Goal: Task Accomplishment & Management: Manage account settings

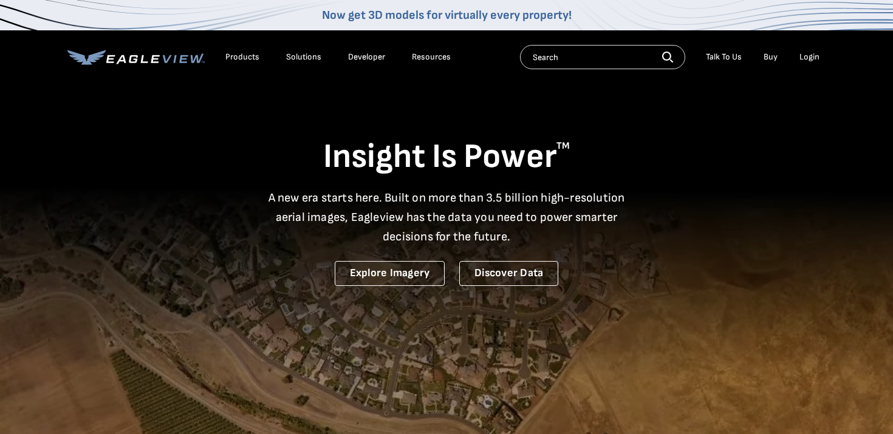
click at [807, 62] on div "Login" at bounding box center [809, 57] width 20 height 11
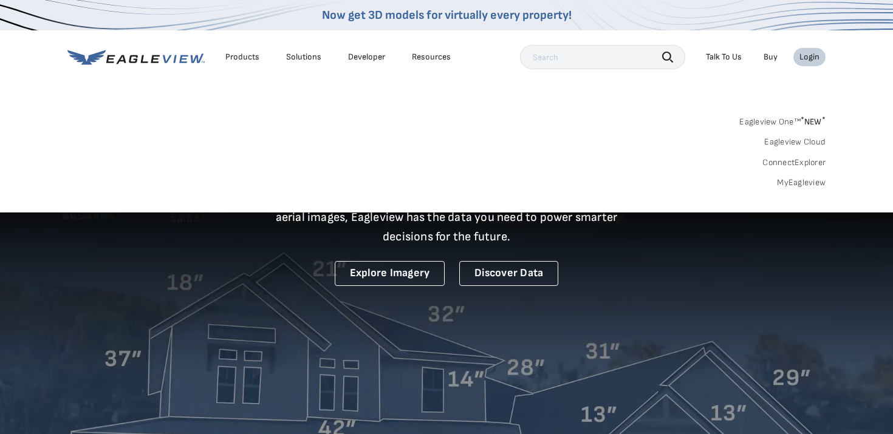
click at [798, 181] on link "MyEagleview" at bounding box center [801, 182] width 49 height 11
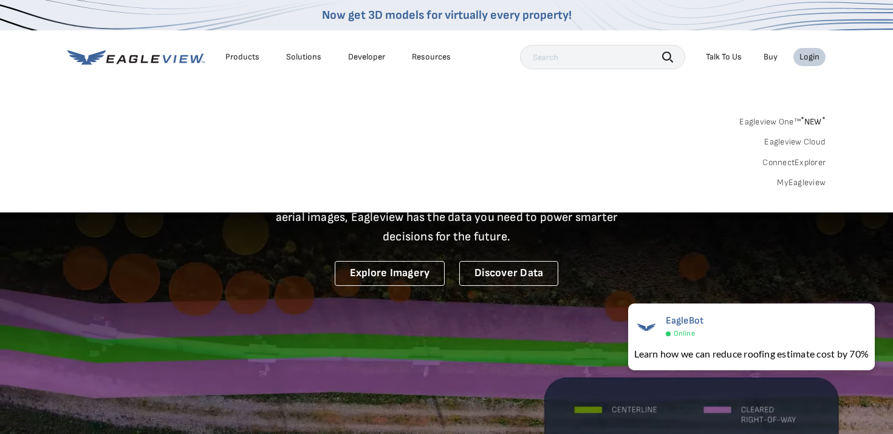
click at [814, 55] on div "Login" at bounding box center [809, 57] width 20 height 11
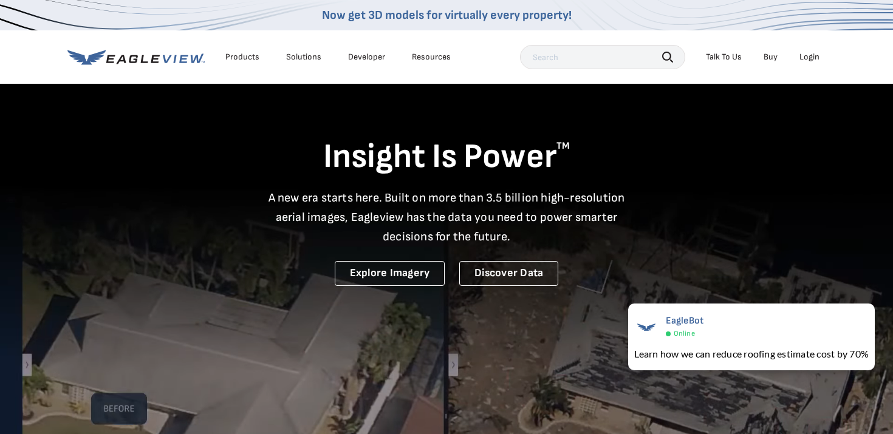
click at [809, 58] on div "Login" at bounding box center [809, 57] width 20 height 11
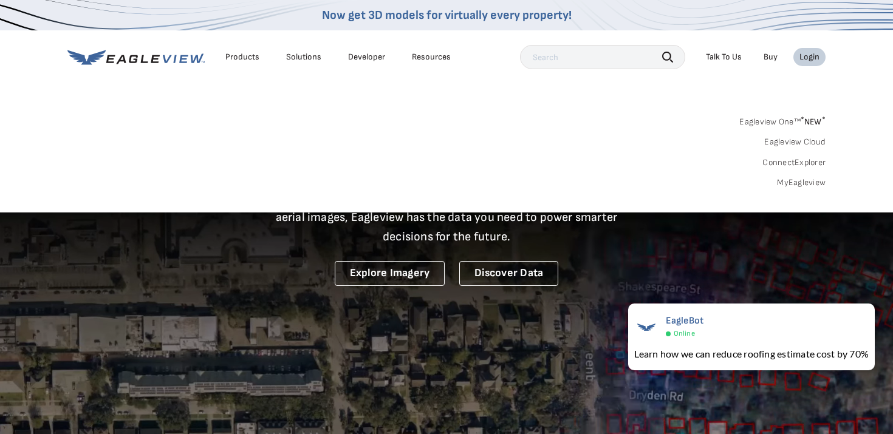
click at [794, 178] on link "MyEagleview" at bounding box center [801, 182] width 49 height 11
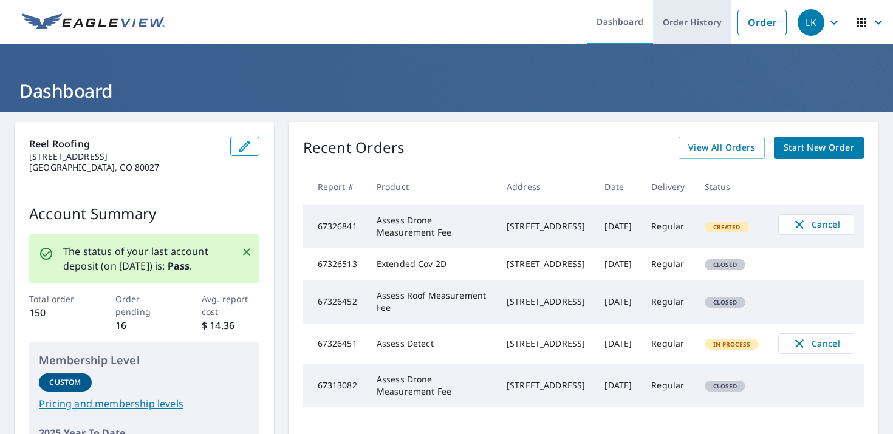
click at [706, 26] on link "Order History" at bounding box center [692, 22] width 78 height 44
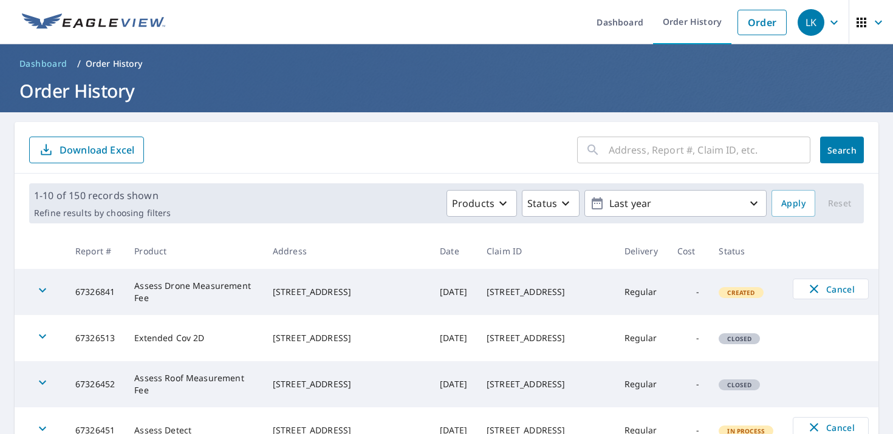
click at [615, 156] on input "text" at bounding box center [709, 150] width 202 height 34
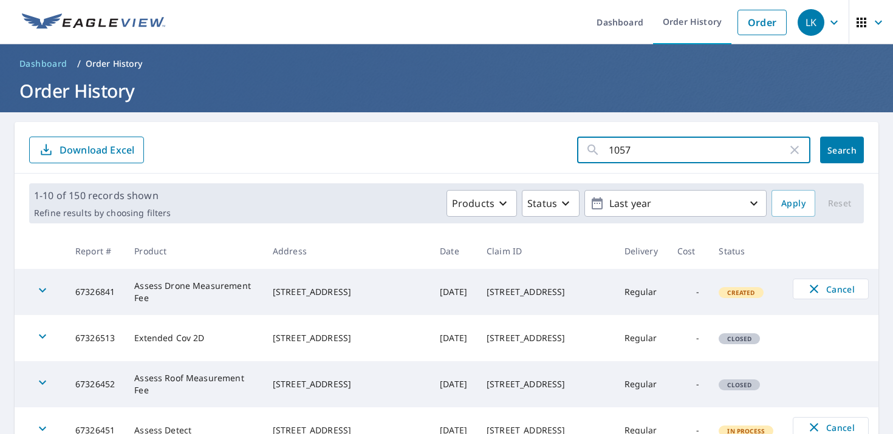
type input "10570"
click button "Search" at bounding box center [842, 150] width 44 height 27
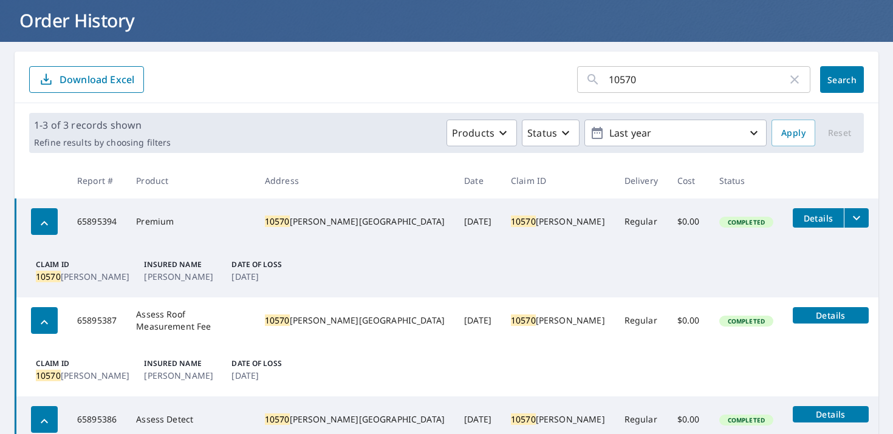
scroll to position [75, 0]
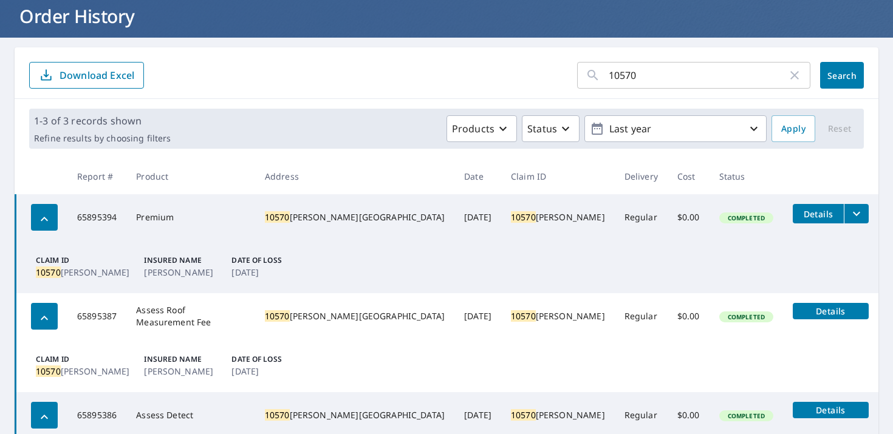
click at [856, 213] on icon "filesDropdownBtn-65895394" at bounding box center [855, 214] width 7 height 4
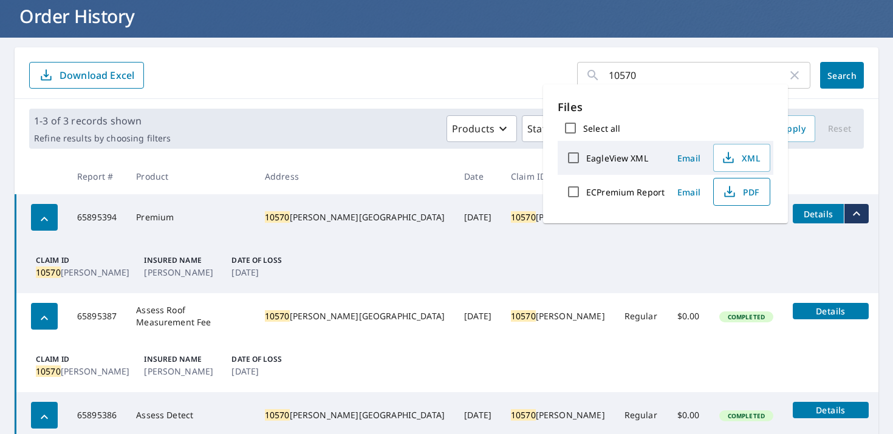
click at [736, 191] on span "PDF" at bounding box center [740, 192] width 39 height 15
